Goal: Task Accomplishment & Management: Manage account settings

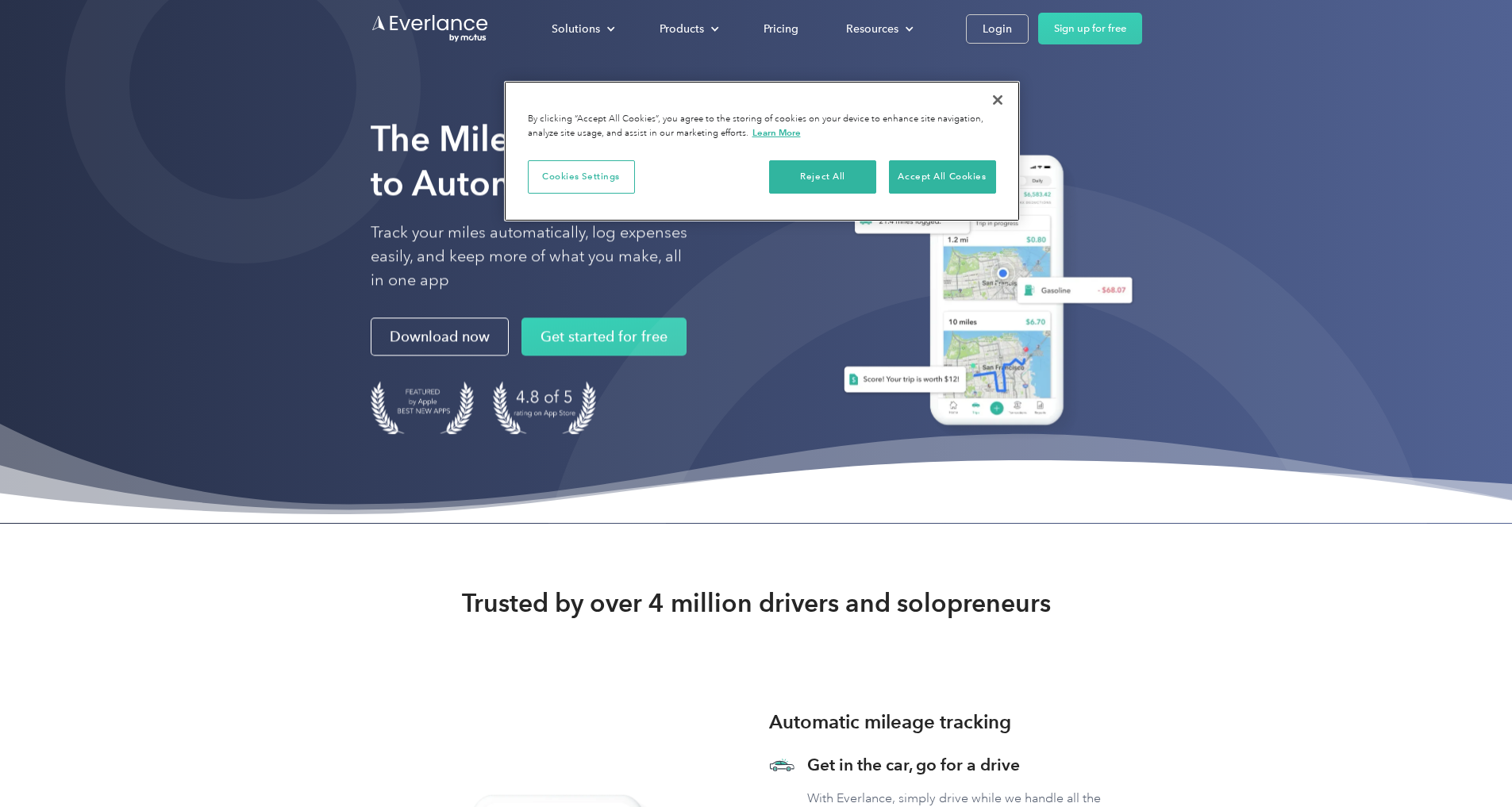
click at [998, 102] on button "Close" at bounding box center [998, 100] width 35 height 35
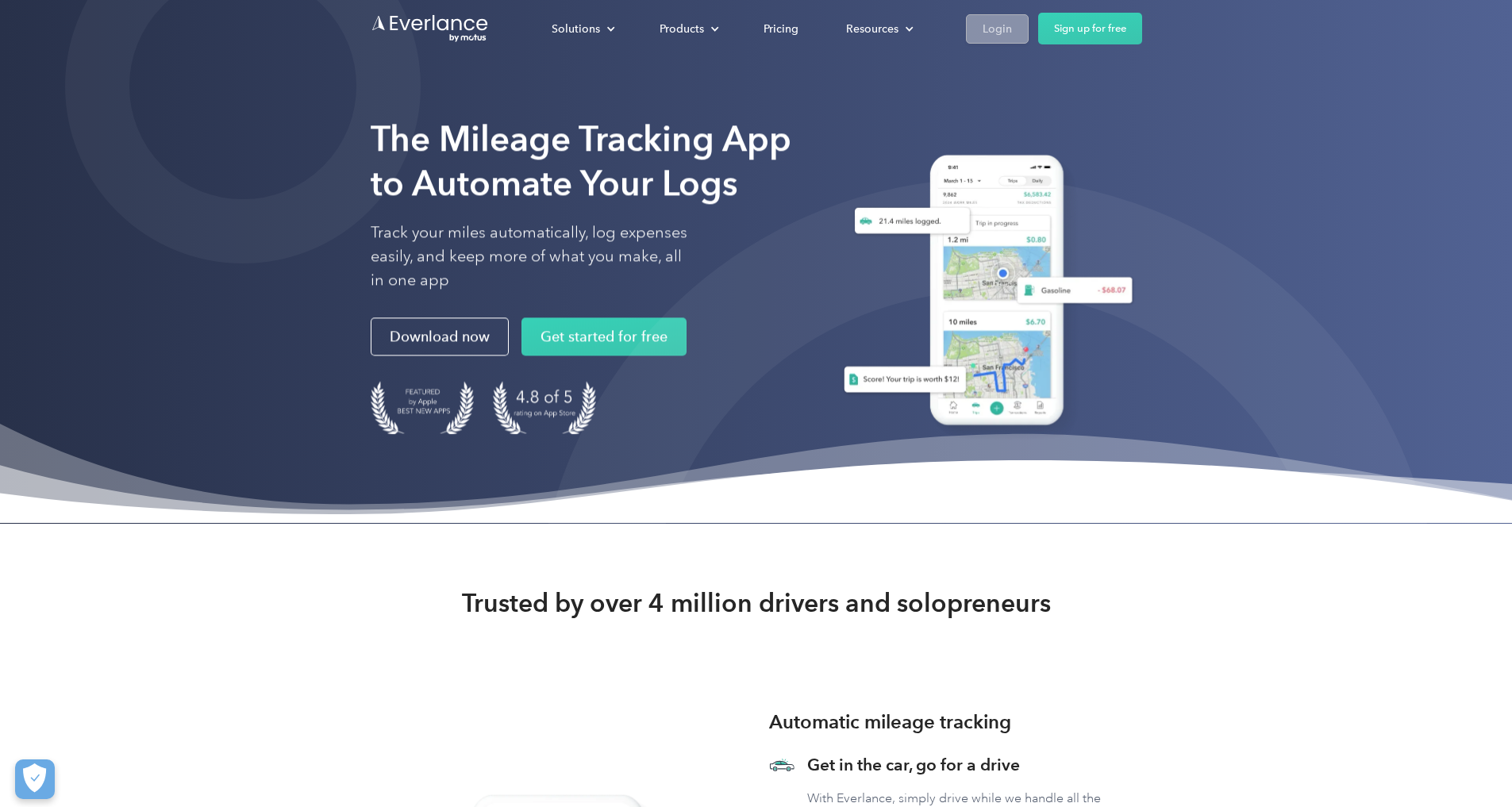
click at [995, 35] on div "Login" at bounding box center [997, 29] width 29 height 20
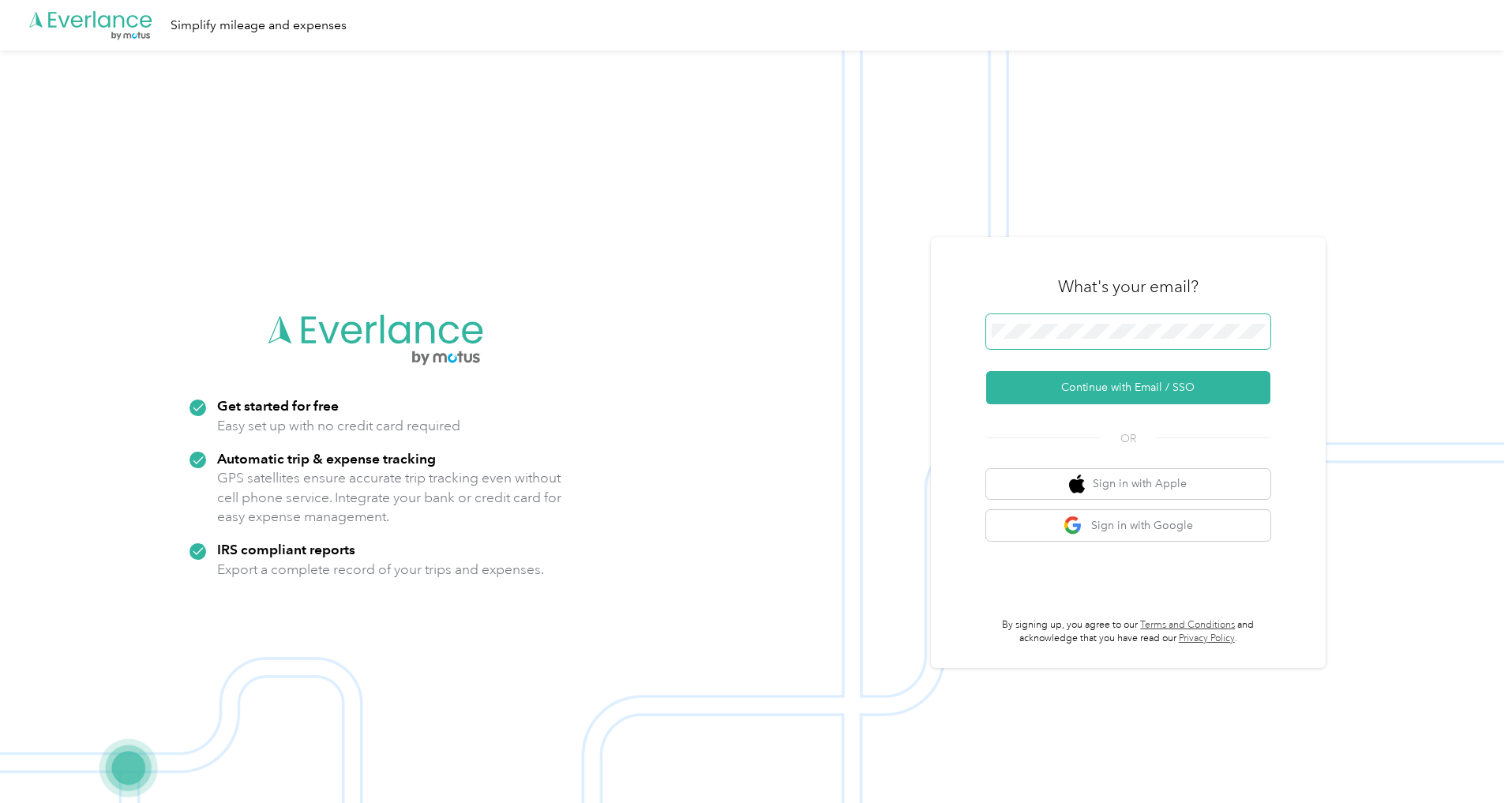
click at [1134, 387] on button "Continue with Email / SSO" at bounding box center [1128, 387] width 284 height 33
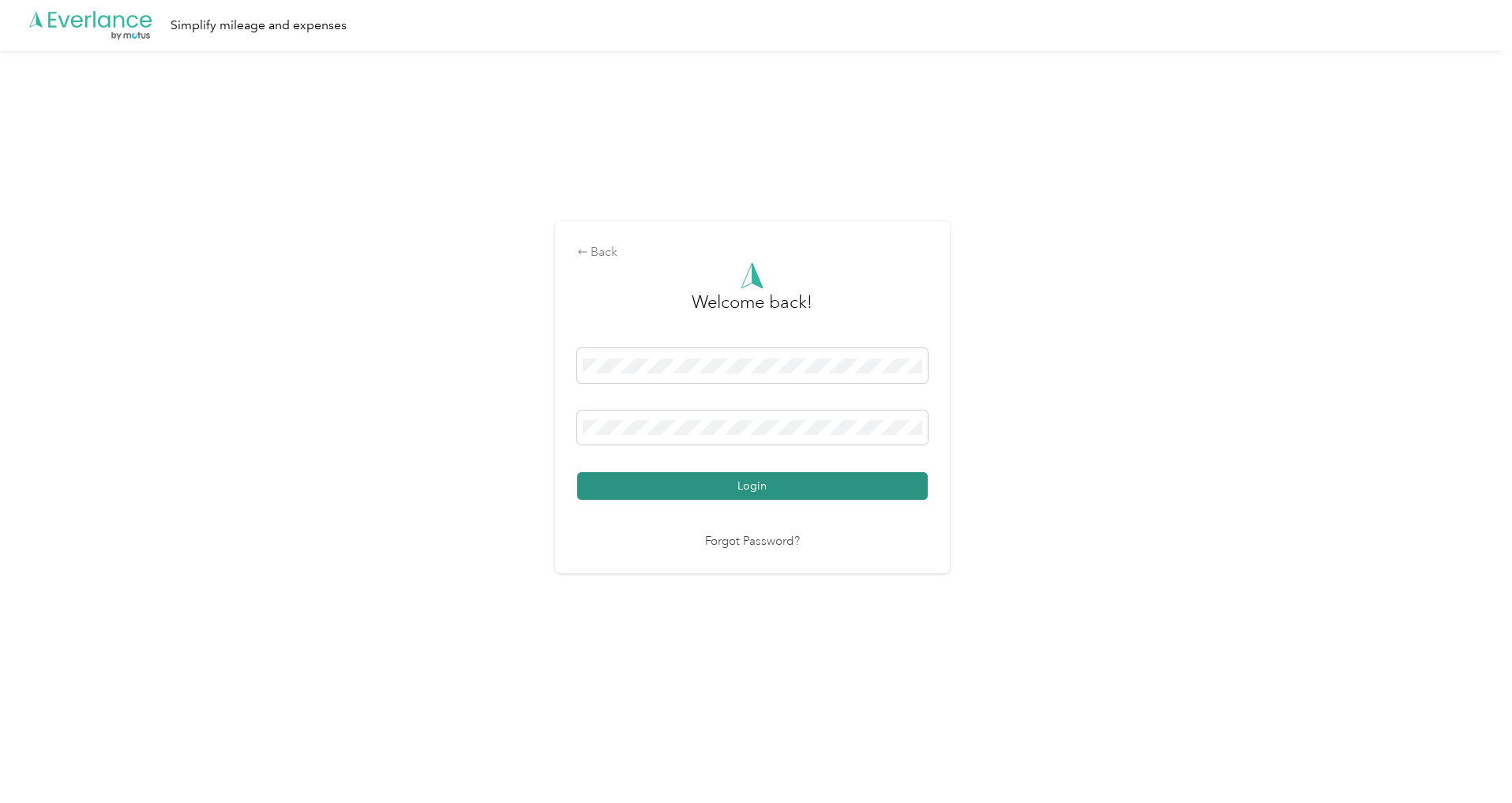
click at [712, 484] on button "Login" at bounding box center [752, 485] width 350 height 27
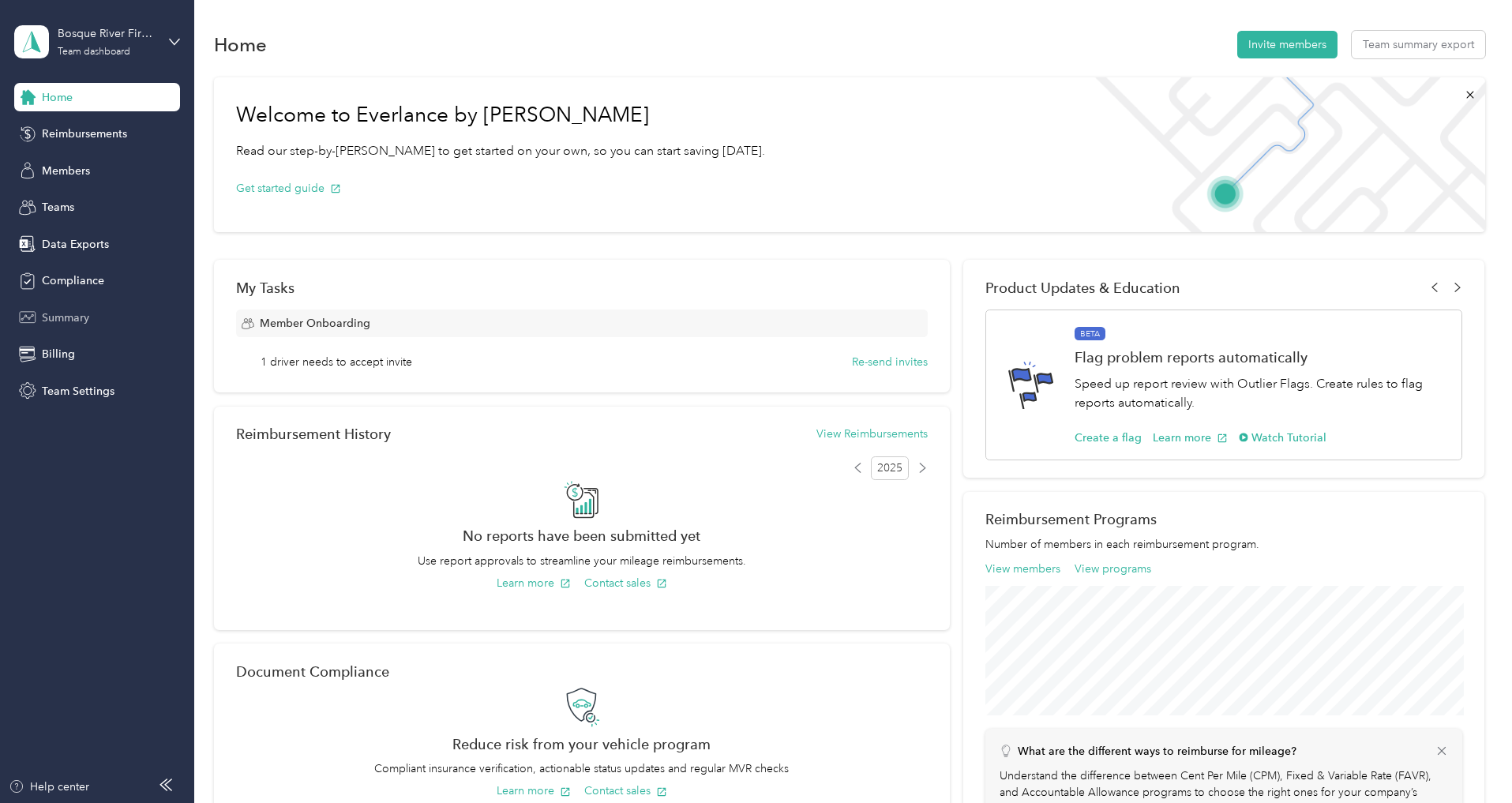
click at [74, 330] on div "Summary" at bounding box center [97, 317] width 166 height 28
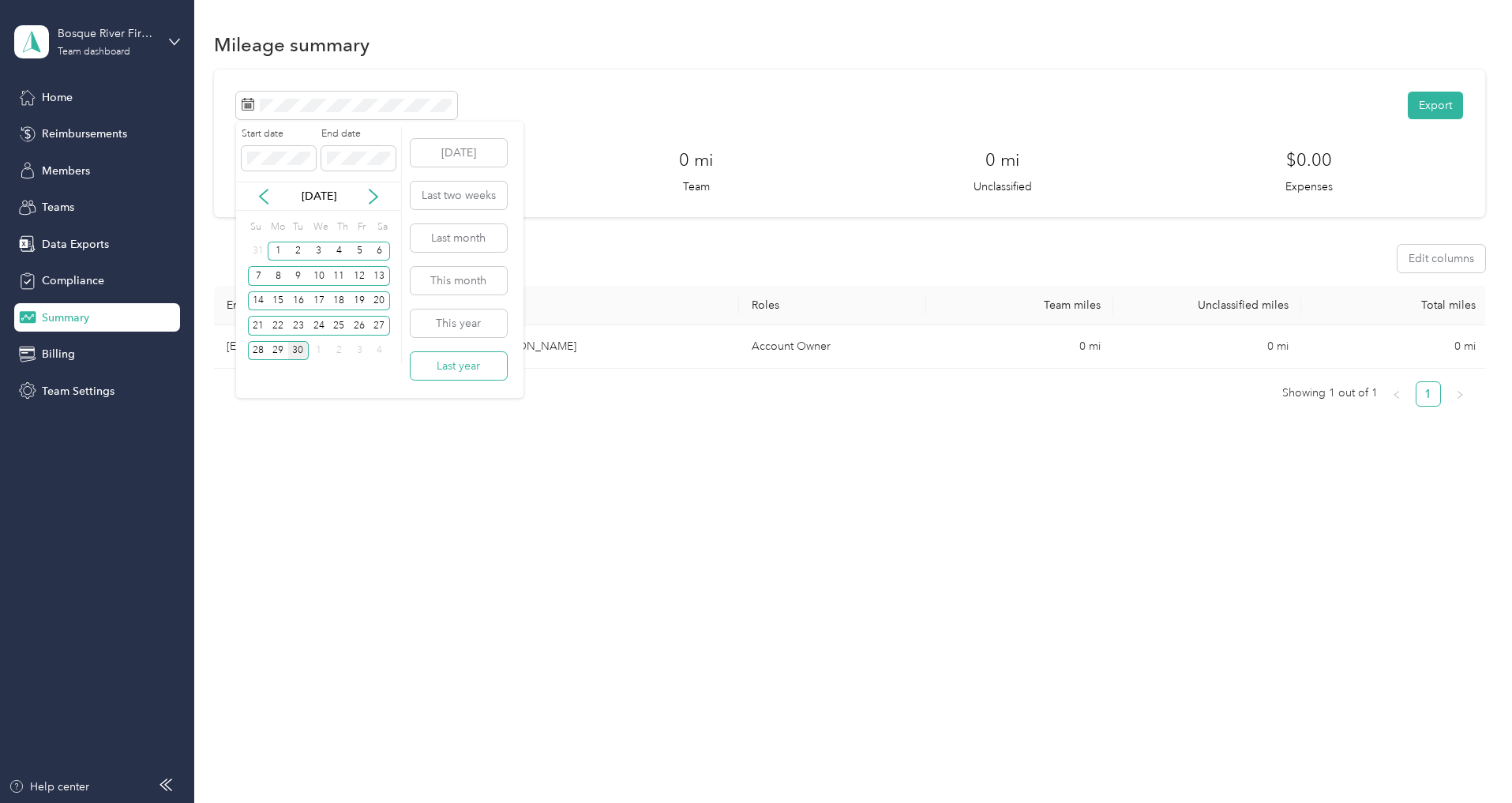
click at [455, 366] on button "Last year" at bounding box center [459, 365] width 97 height 27
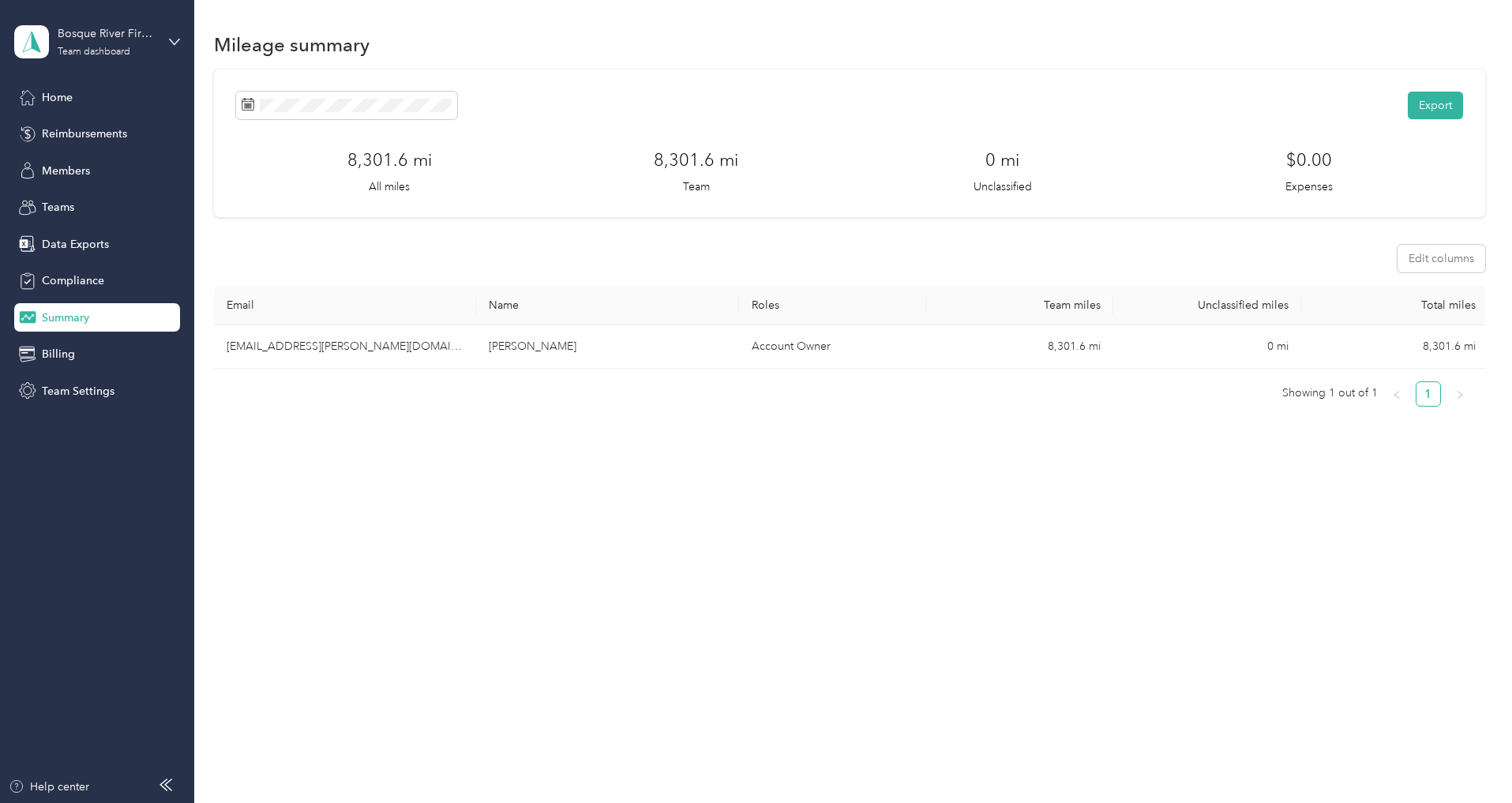
click at [80, 314] on span "Summary" at bounding box center [65, 318] width 47 height 17
click at [63, 91] on span "Home" at bounding box center [57, 97] width 31 height 17
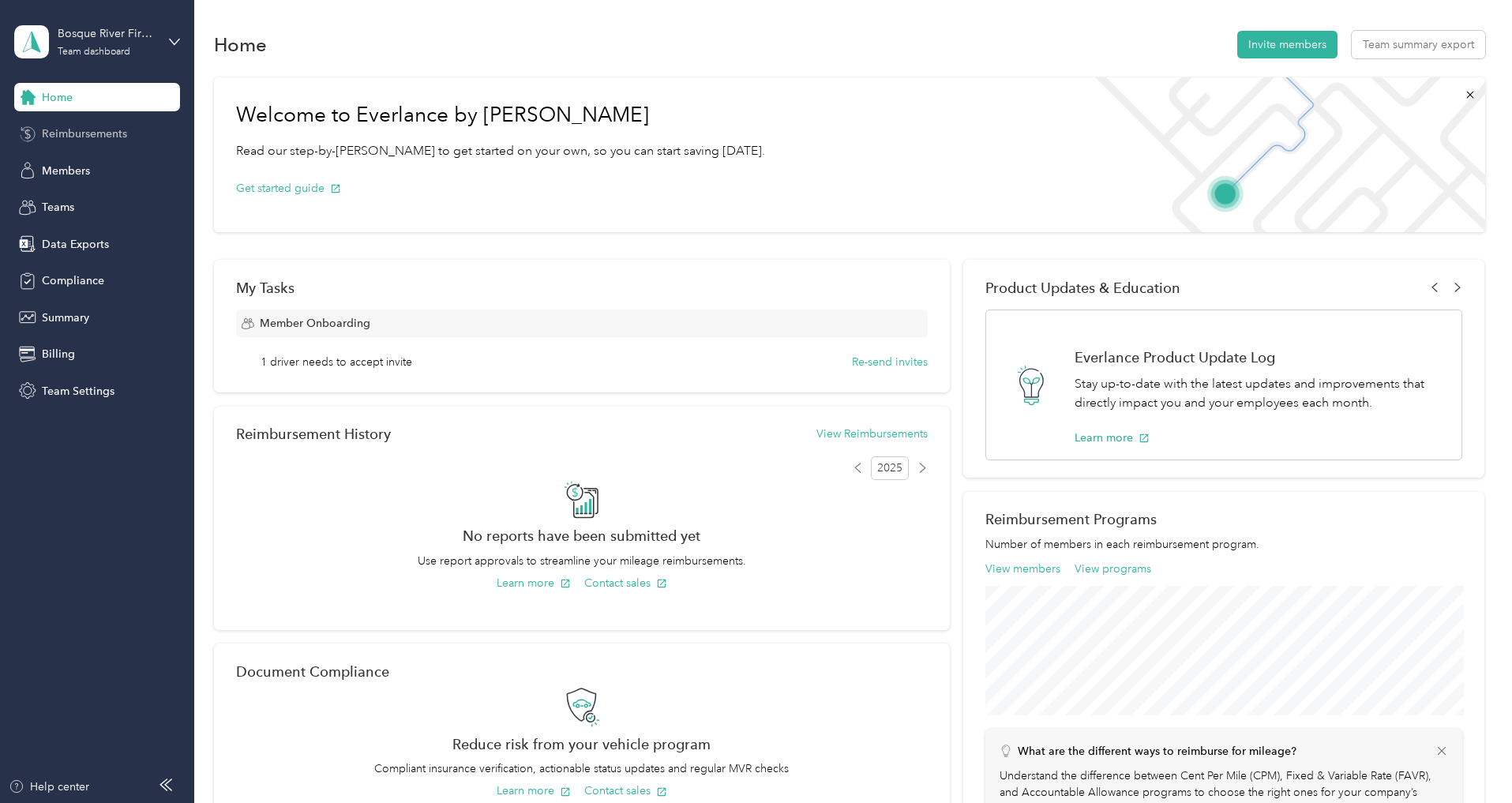
click at [70, 131] on span "Reimbursements" at bounding box center [84, 134] width 85 height 17
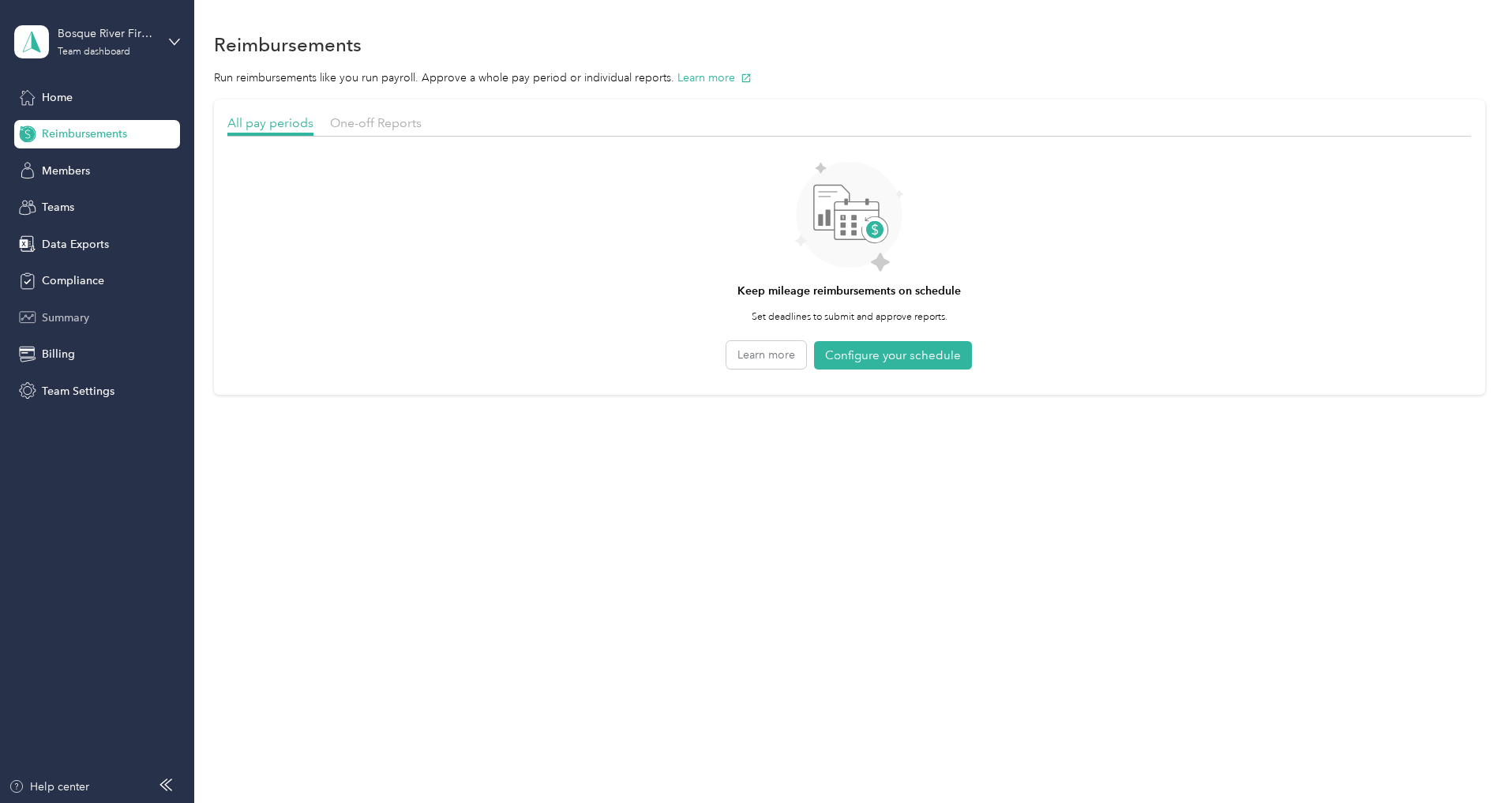
click at [73, 320] on span "Summary" at bounding box center [65, 318] width 47 height 17
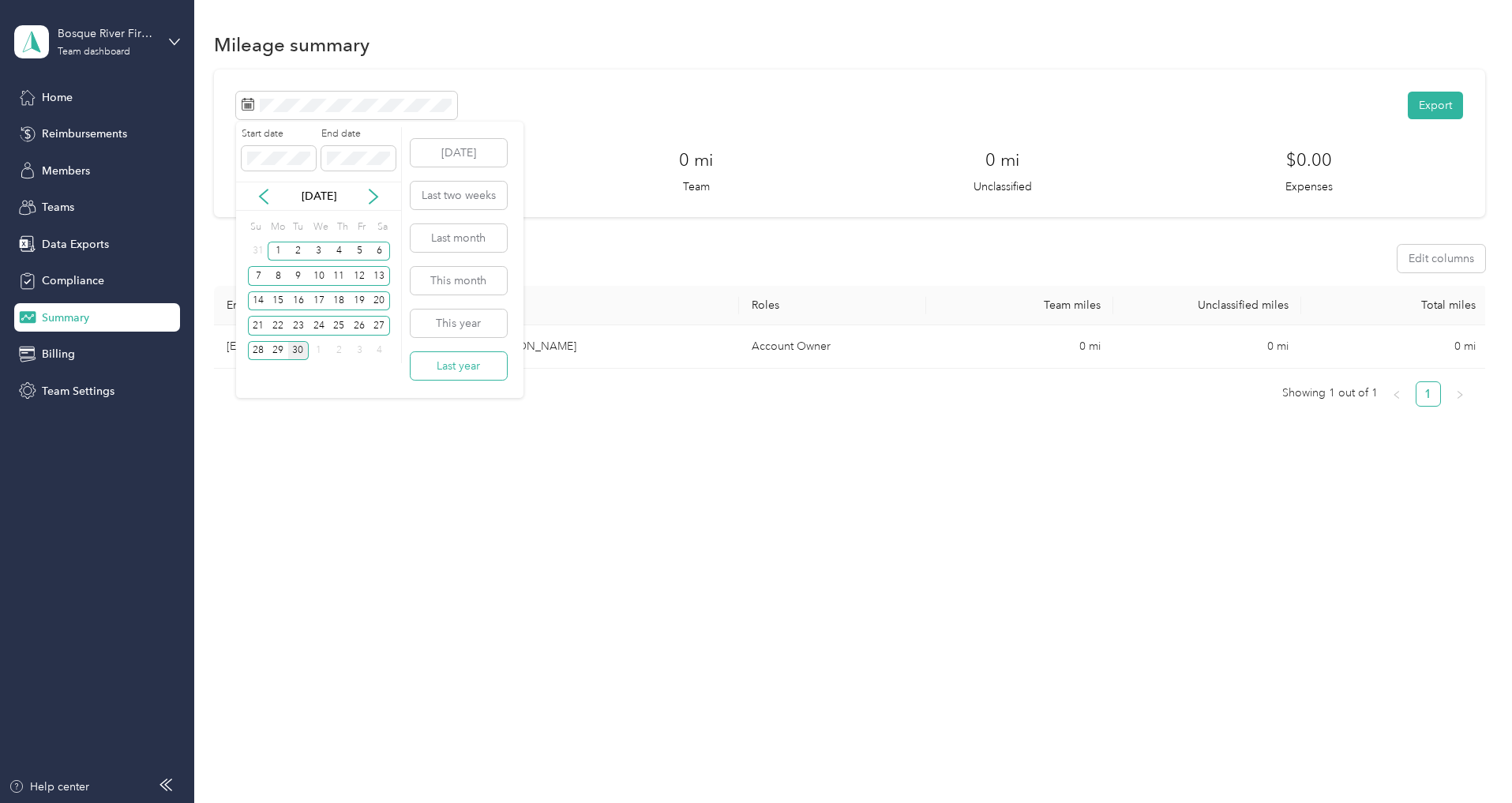
click at [450, 372] on button "Last year" at bounding box center [459, 365] width 97 height 27
